Goal: Navigation & Orientation: Go to known website

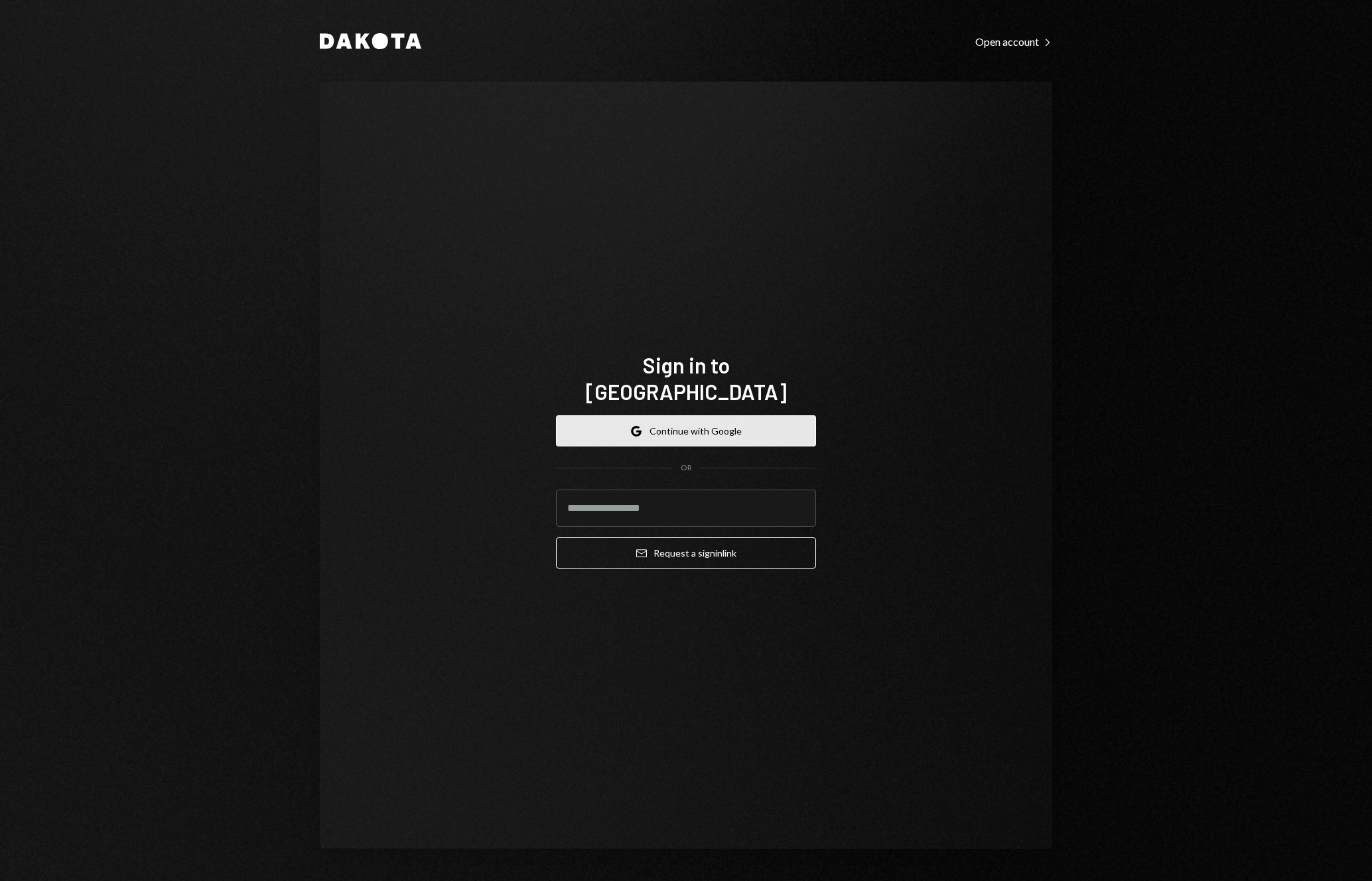
click at [712, 425] on button "Google Continue with Google" at bounding box center [686, 430] width 260 height 31
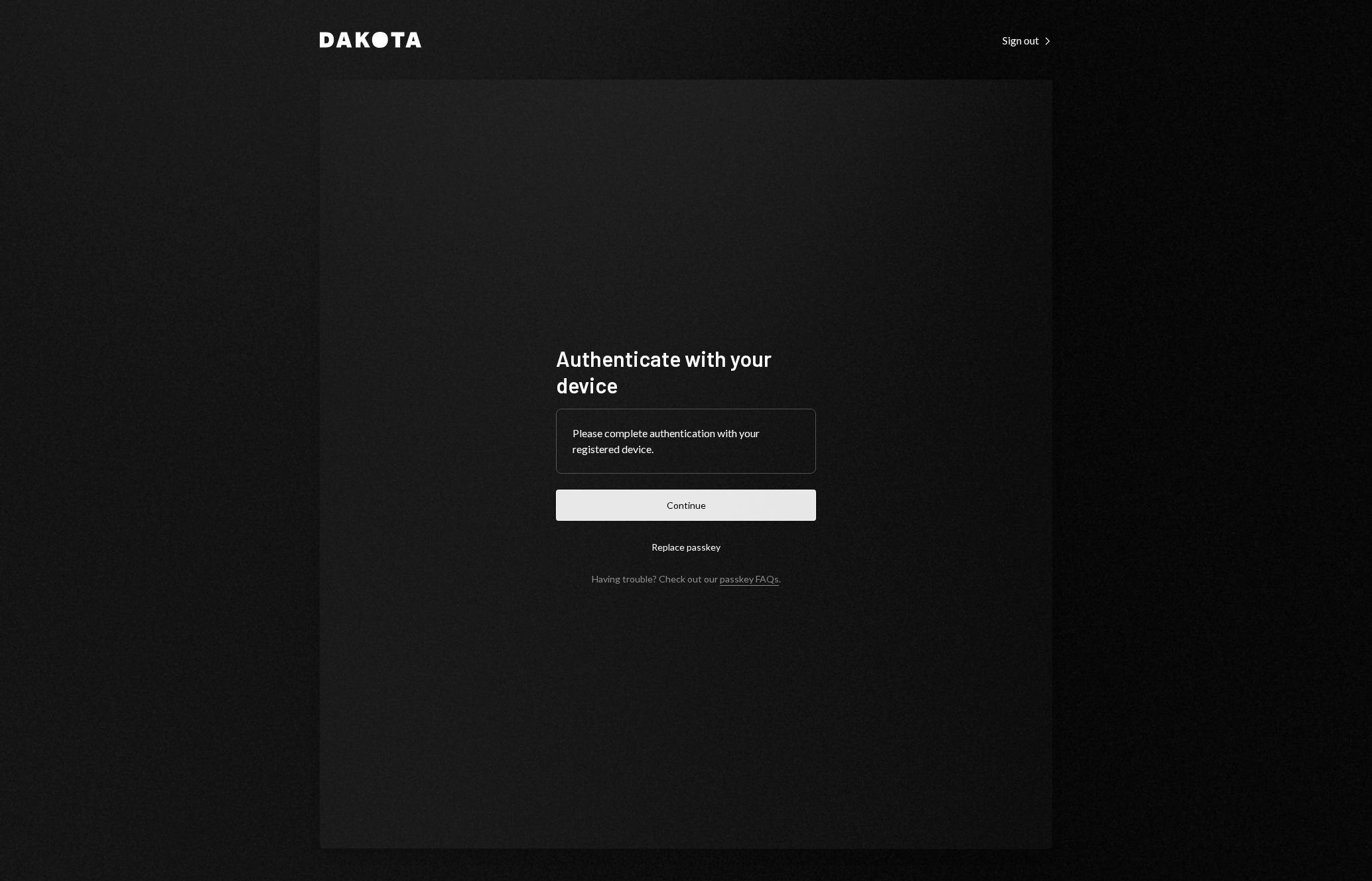
click at [749, 498] on button "Continue" at bounding box center [686, 505] width 260 height 31
